Goal: Task Accomplishment & Management: Use online tool/utility

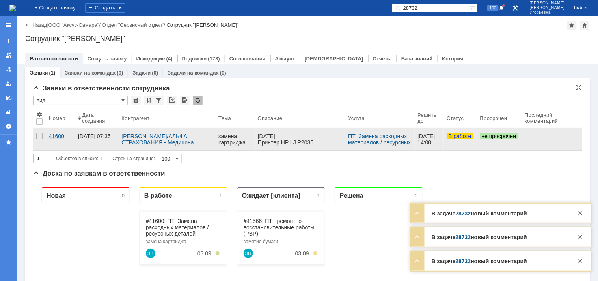
click at [54, 136] on div "41600" at bounding box center [60, 136] width 23 height 6
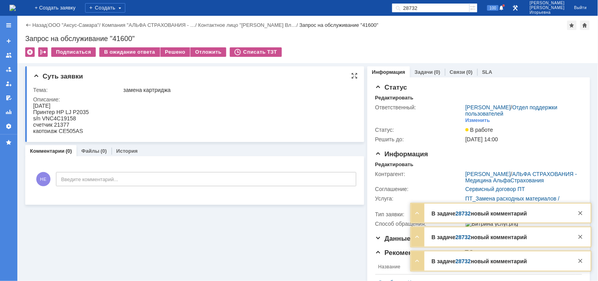
click at [67, 117] on div "s/n VNC4C19158" at bounding box center [61, 118] width 56 height 6
copy div "VNC4C19158"
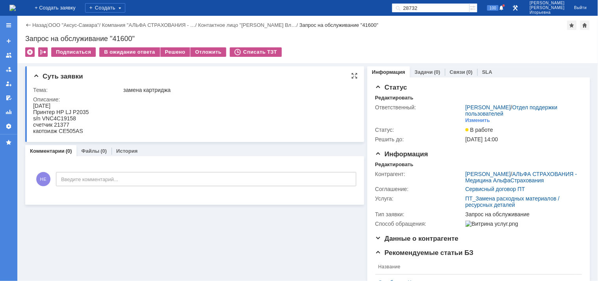
click at [61, 124] on div "счетчик 21377" at bounding box center [61, 124] width 56 height 6
copy div "21377"
click at [120, 41] on div "Запрос на обслуживание "41600"" at bounding box center [307, 39] width 565 height 8
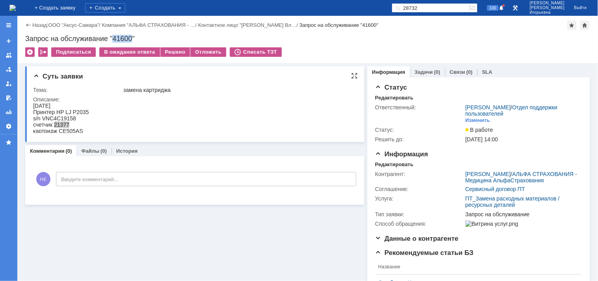
copy div "41600"
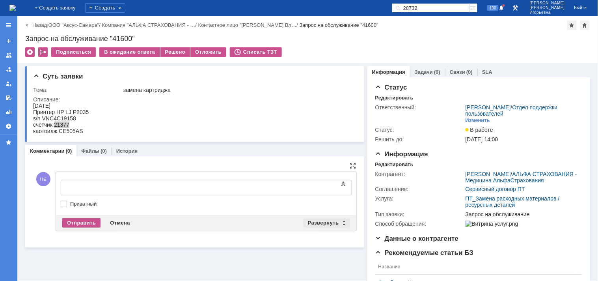
click at [342, 221] on div "Развернуть" at bounding box center [326, 222] width 47 height 9
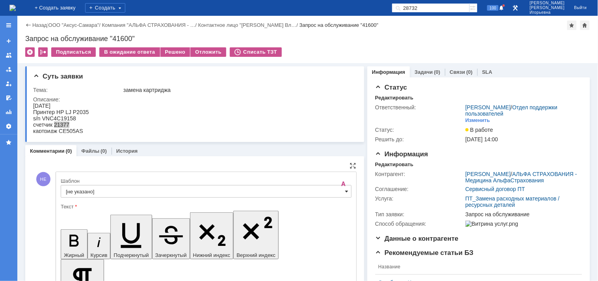
click at [345, 191] on span at bounding box center [346, 191] width 3 height 6
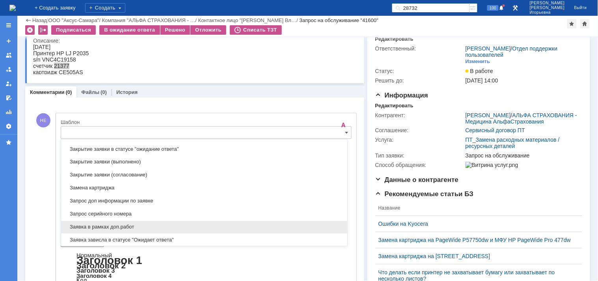
scroll to position [364, 0]
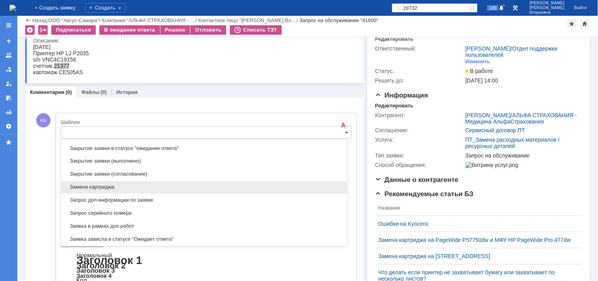
click at [89, 187] on span "Замена картриджа" at bounding box center [204, 187] width 277 height 6
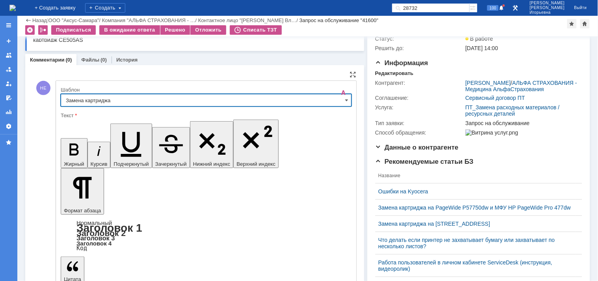
type input "Замена картриджа"
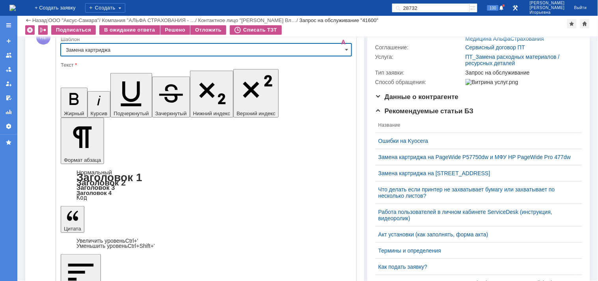
scroll to position [119, 0]
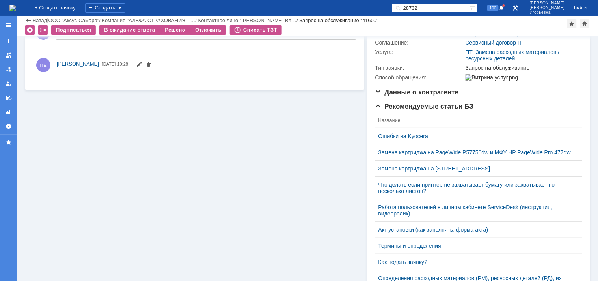
scroll to position [0, 0]
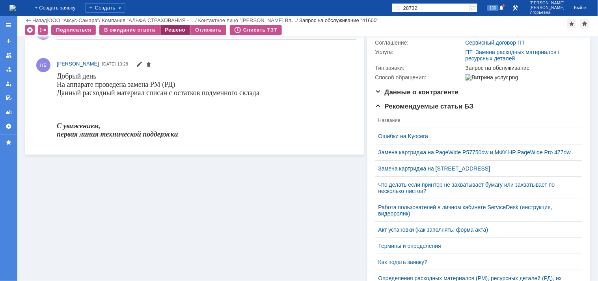
click at [170, 28] on div "Решено" at bounding box center [175, 29] width 30 height 9
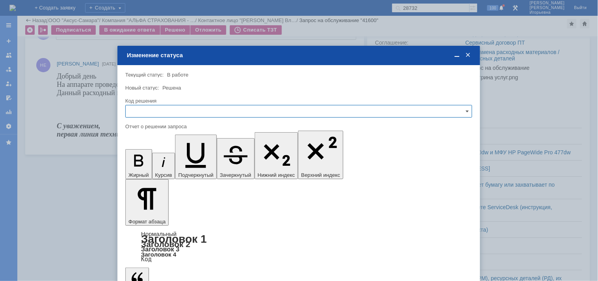
click at [143, 110] on input "text" at bounding box center [298, 111] width 347 height 13
click at [139, 164] on span "Решено" at bounding box center [299, 164] width 337 height 6
type input "Решено"
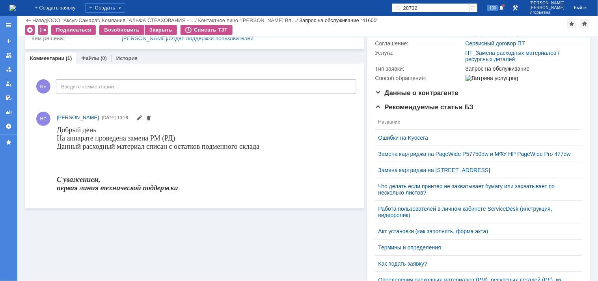
click at [16, 6] on img at bounding box center [12, 8] width 6 height 6
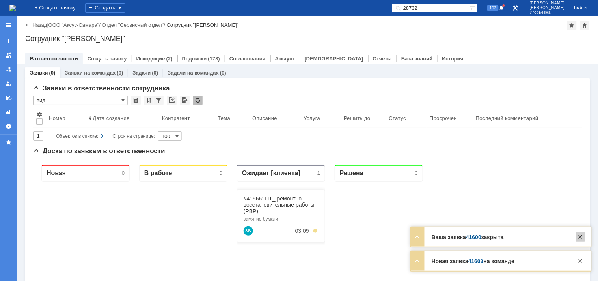
click at [560, 237] on div at bounding box center [580, 236] width 9 height 9
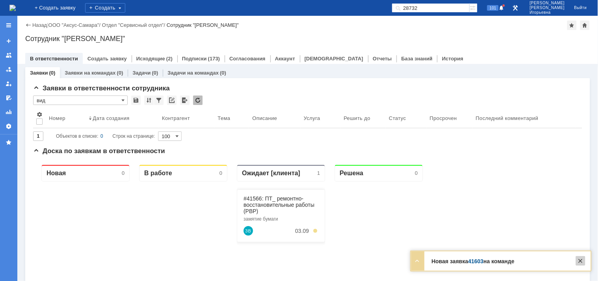
click at [560, 262] on div at bounding box center [580, 260] width 9 height 9
click at [440, 7] on input "28732" at bounding box center [431, 7] width 78 height 9
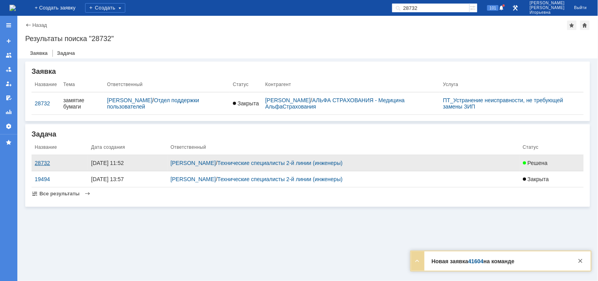
click at [39, 162] on div "28732" at bounding box center [60, 163] width 50 height 6
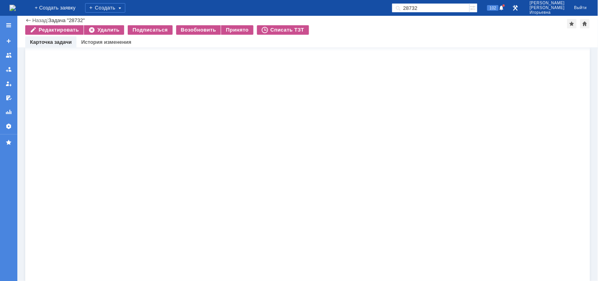
scroll to position [1237, 0]
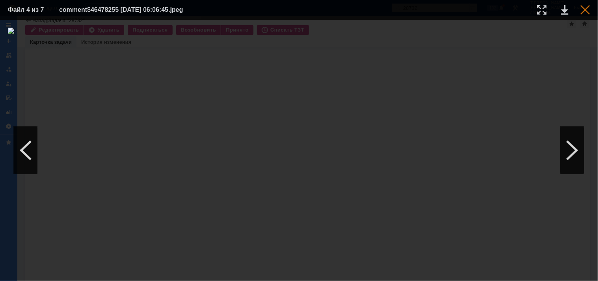
click at [560, 9] on div at bounding box center [585, 9] width 9 height 9
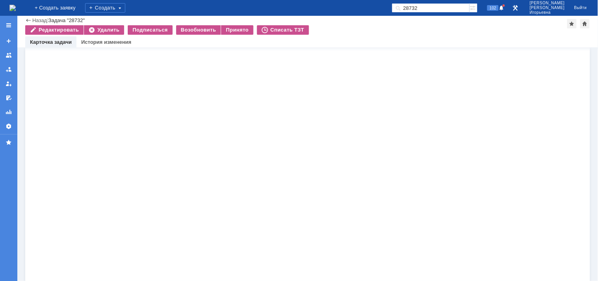
scroll to position [1325, 0]
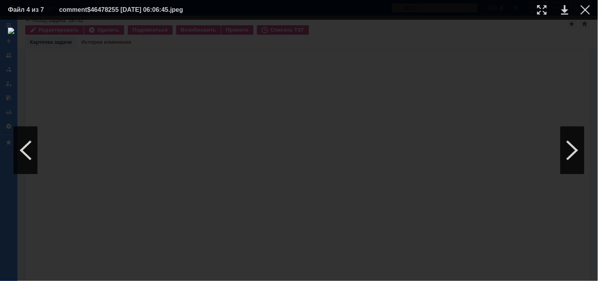
click at [560, 11] on div at bounding box center [585, 9] width 9 height 9
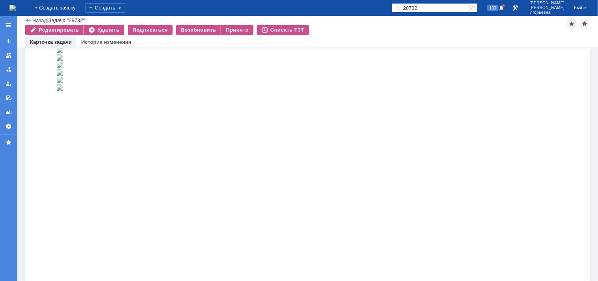
scroll to position [448, 0]
click at [16, 6] on img at bounding box center [12, 8] width 6 height 6
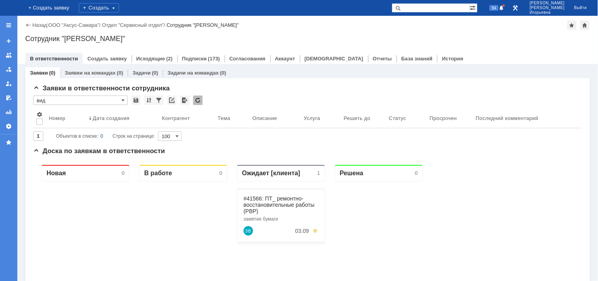
click at [432, 9] on input "text" at bounding box center [431, 7] width 78 height 9
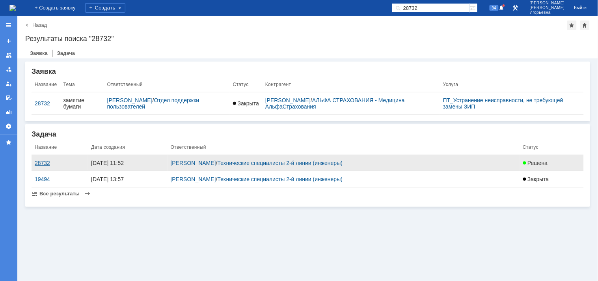
click at [41, 164] on div "28732" at bounding box center [60, 163] width 50 height 6
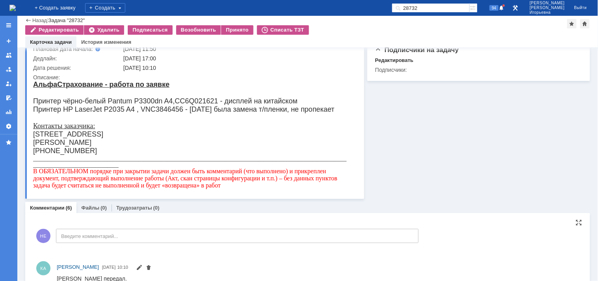
scroll to position [44, 0]
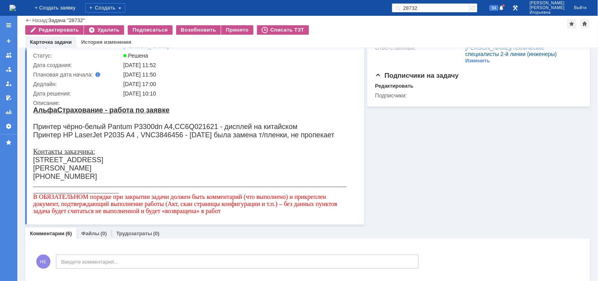
click at [16, 8] on img at bounding box center [12, 8] width 6 height 6
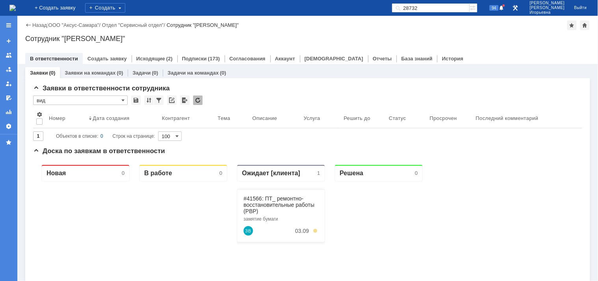
click at [452, 3] on input "28732" at bounding box center [431, 7] width 78 height 9
type input "28782"
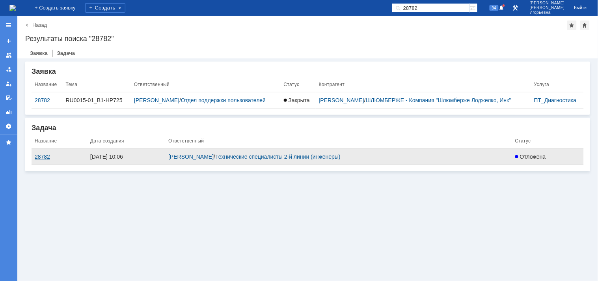
click at [42, 158] on div "28782" at bounding box center [59, 156] width 49 height 6
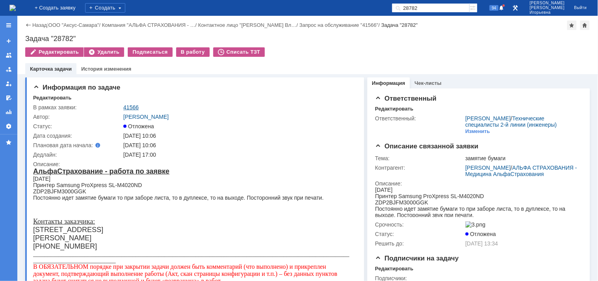
click at [129, 108] on link "41566" at bounding box center [130, 107] width 15 height 6
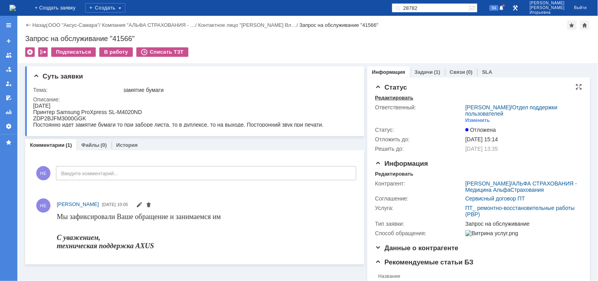
click at [380, 97] on div "Редактировать" at bounding box center [394, 98] width 38 height 6
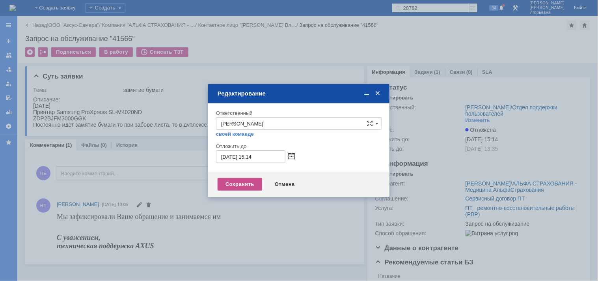
click at [293, 154] on span at bounding box center [292, 156] width 6 height 6
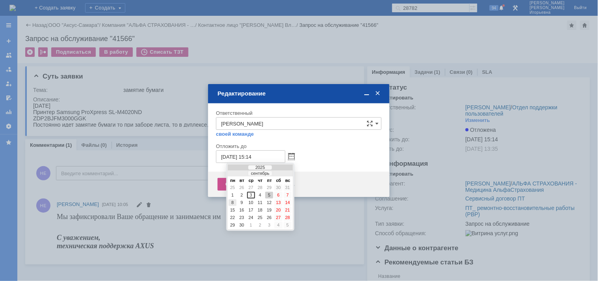
click at [231, 201] on div "8" at bounding box center [233, 202] width 8 height 7
type input "[DATE] 15:14"
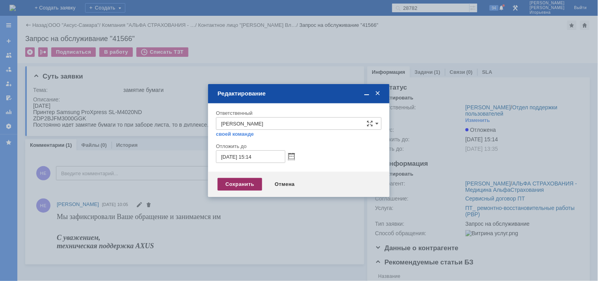
click at [245, 184] on div "Сохранить" at bounding box center [240, 184] width 45 height 13
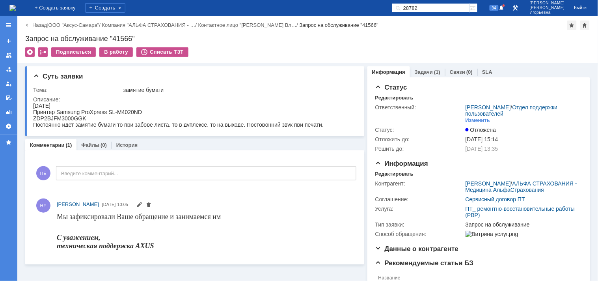
click at [16, 5] on img at bounding box center [12, 8] width 6 height 6
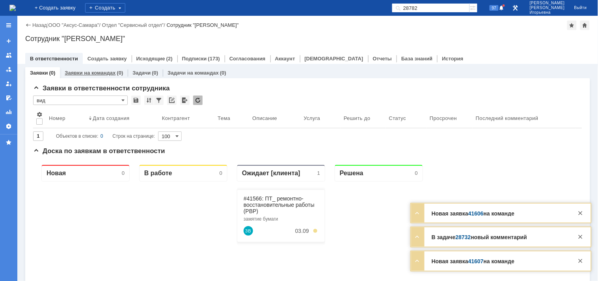
click at [84, 70] on link "Заявки на командах" at bounding box center [90, 73] width 51 height 6
